Goal: Find specific page/section: Find specific page/section

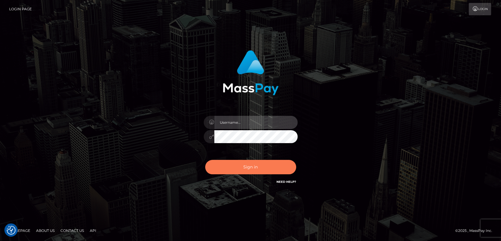
type input "[DOMAIN_NAME]"
click at [248, 164] on button "Sign in" at bounding box center [250, 167] width 91 height 14
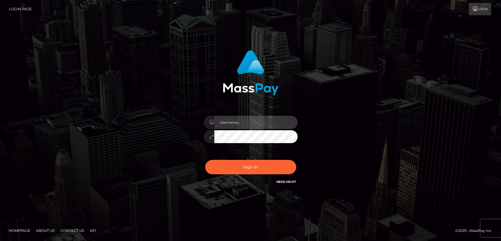
type input "[DOMAIN_NAME]"
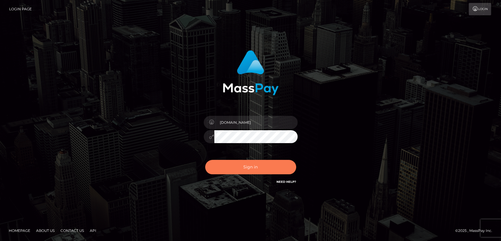
click at [248, 164] on button "Sign in" at bounding box center [250, 167] width 91 height 14
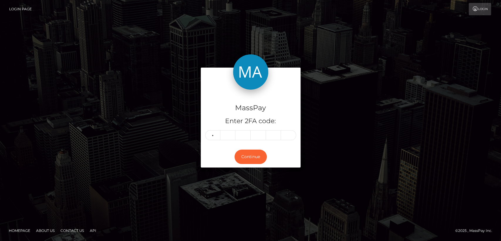
type input "9"
type input "0"
type input "7"
type input "5"
type input "1"
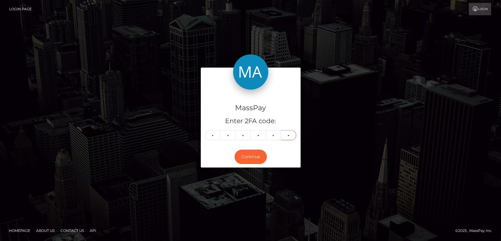
type input "2"
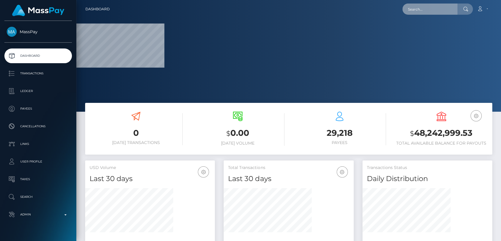
click at [418, 9] on input "text" at bounding box center [429, 9] width 55 height 11
paste input "sonna1809@gmail.com"
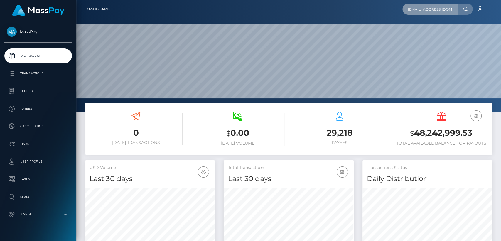
scroll to position [104, 130]
type input "[EMAIL_ADDRESS][DOMAIN_NAME]"
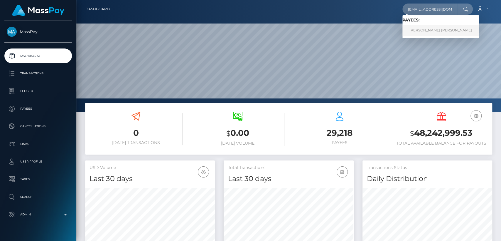
click at [430, 31] on link "Giang Thi Ha Nguyen" at bounding box center [440, 30] width 77 height 11
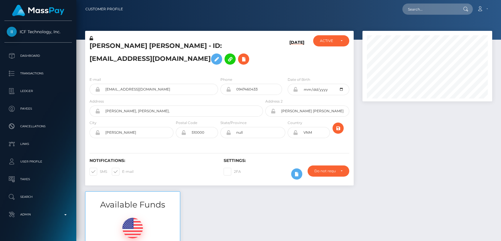
click at [101, 43] on h5 "[PERSON_NAME] [PERSON_NAME] - ID: [EMAIL_ADDRESS][DOMAIN_NAME]" at bounding box center [174, 54] width 170 height 26
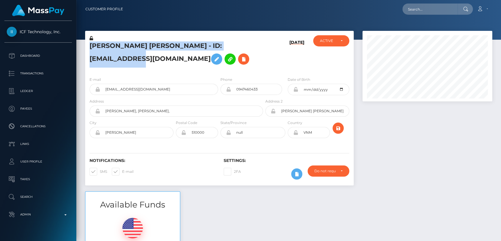
click at [101, 43] on h5 "[PERSON_NAME] [PERSON_NAME] - ID: [EMAIL_ADDRESS][DOMAIN_NAME]" at bounding box center [174, 54] width 170 height 26
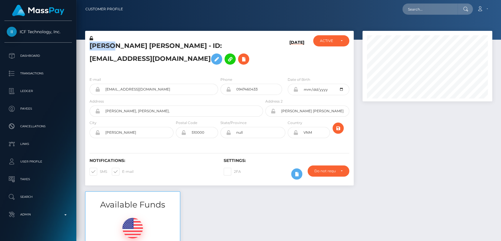
click at [101, 43] on h5 "[PERSON_NAME] [PERSON_NAME] - ID: [EMAIL_ADDRESS][DOMAIN_NAME]" at bounding box center [174, 54] width 170 height 26
click at [221, 214] on div "Available Funds $0.00 USD Balance" at bounding box center [289, 234] width 416 height 86
drag, startPoint x: 221, startPoint y: 212, endPoint x: 219, endPoint y: 151, distance: 61.4
click at [224, 194] on div "Available Funds $0.00 USD Balance" at bounding box center [289, 234] width 416 height 86
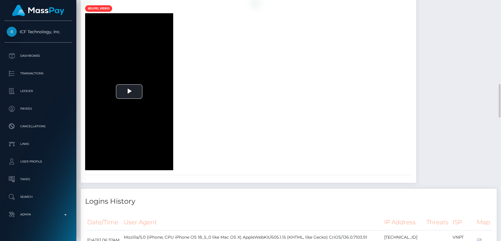
scroll to position [586, 0]
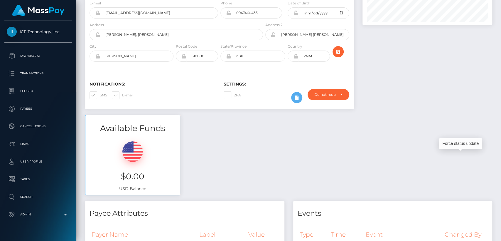
scroll to position [0, 0]
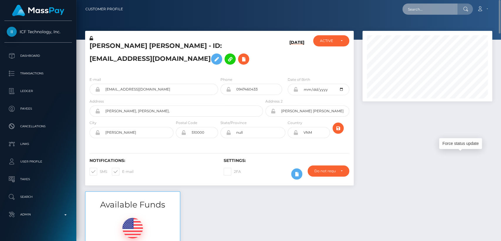
click at [419, 8] on input "text" at bounding box center [429, 9] width 55 height 11
paste input "alexandramartinez58@icloud.com"
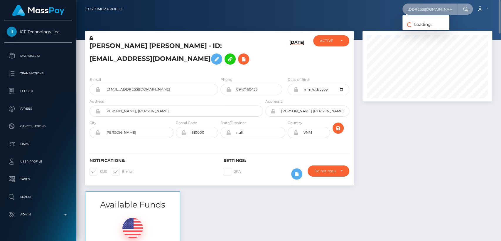
type input "alexandramartinez58@icloud.com"
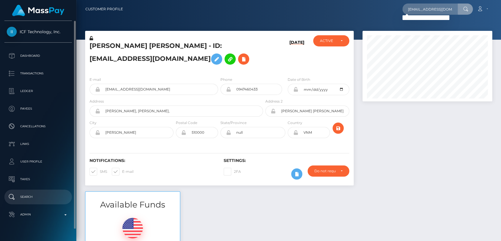
click at [26, 192] on link "Search" at bounding box center [37, 196] width 67 height 15
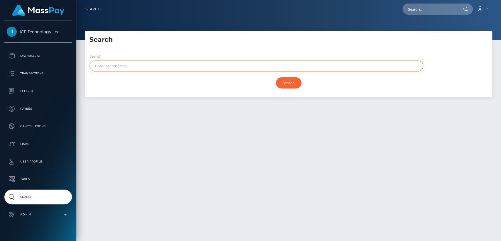
click at [146, 66] on input "text" at bounding box center [256, 65] width 334 height 11
paste input "Alexandra De leon"
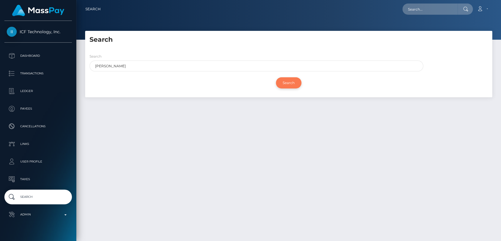
click at [295, 81] on input "Search" at bounding box center [289, 82] width 26 height 11
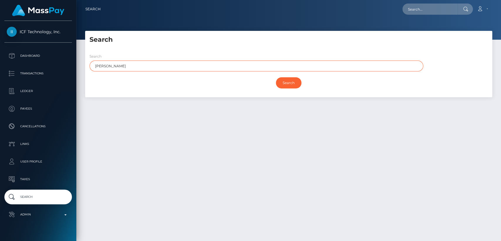
drag, startPoint x: 139, startPoint y: 66, endPoint x: 113, endPoint y: 66, distance: 25.8
click at [113, 66] on input "Alexandra De leon" at bounding box center [256, 65] width 334 height 11
type input "Alexandra"
click at [276, 77] on input "Search" at bounding box center [289, 82] width 26 height 11
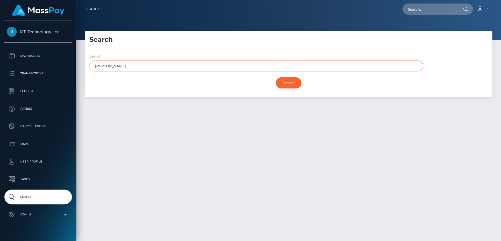
click at [276, 77] on input "Search" at bounding box center [289, 82] width 26 height 11
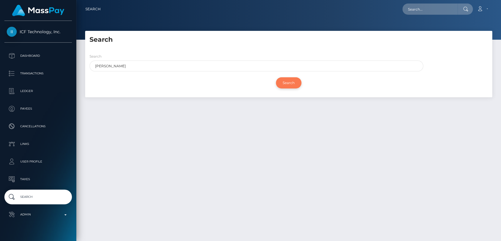
click at [289, 84] on input "Search" at bounding box center [289, 82] width 26 height 11
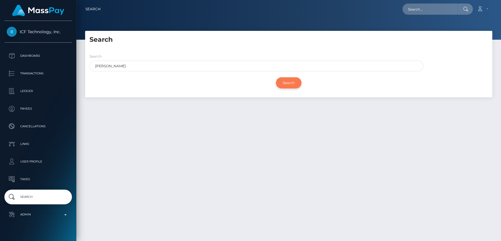
click at [289, 84] on input "Search" at bounding box center [289, 82] width 26 height 11
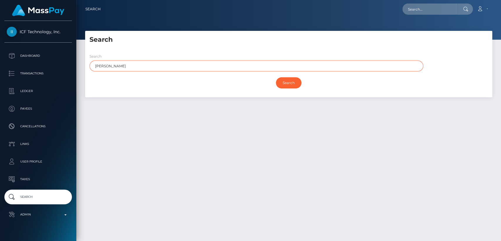
click at [282, 70] on input "Alexandra" at bounding box center [256, 65] width 334 height 11
click at [276, 77] on input "Search" at bounding box center [289, 82] width 26 height 11
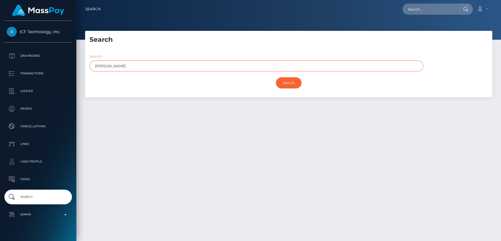
click at [276, 77] on input "Search" at bounding box center [289, 82] width 26 height 11
click at [272, 63] on input "Alexandra" at bounding box center [256, 65] width 334 height 11
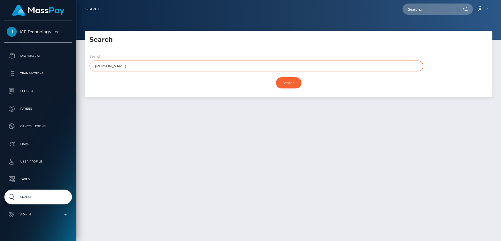
click at [272, 63] on input "Alexandra" at bounding box center [256, 65] width 334 height 11
click at [270, 67] on input "Alexandra" at bounding box center [256, 65] width 334 height 11
click at [276, 77] on input "Search" at bounding box center [289, 82] width 26 height 11
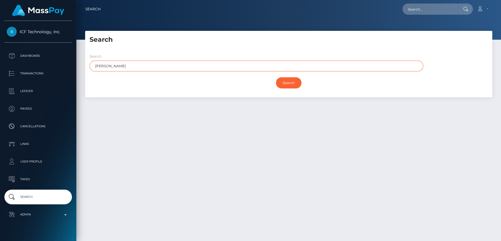
click at [276, 77] on input "Search" at bounding box center [289, 82] width 26 height 11
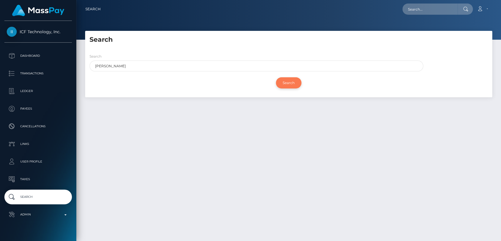
click at [295, 82] on input "Search" at bounding box center [289, 82] width 26 height 11
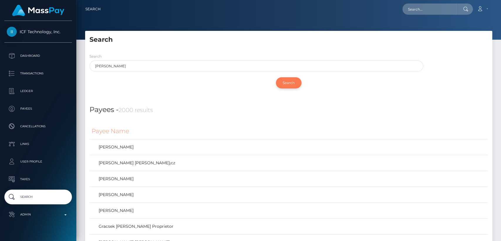
click at [295, 82] on input "Search" at bounding box center [289, 82] width 26 height 11
click at [282, 55] on div "Search Alexandra" at bounding box center [256, 62] width 334 height 18
click at [437, 6] on input "text" at bounding box center [429, 9] width 55 height 11
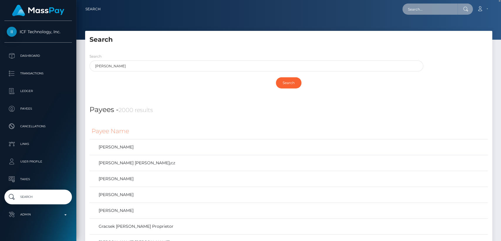
paste input "kenli_s25@hotmail.com"
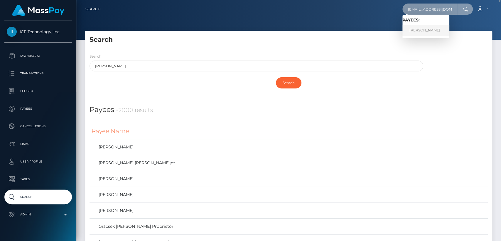
type input "kenli_s25@hotmail.com"
click at [427, 27] on link "Kenli Helena Smith" at bounding box center [425, 30] width 47 height 11
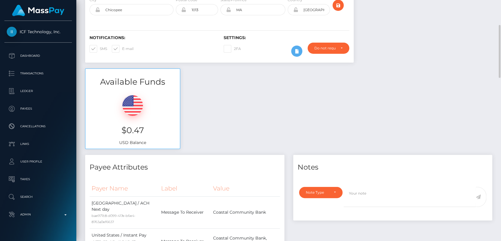
scroll to position [113, 0]
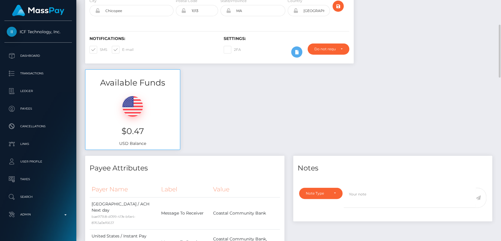
click at [235, 37] on h6 "Settings:" at bounding box center [286, 38] width 125 height 5
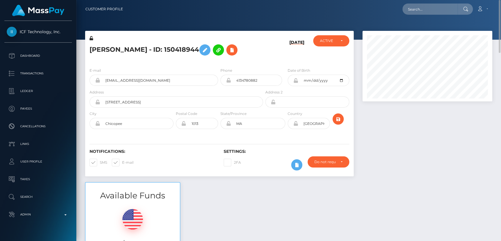
click at [96, 53] on h5 "[PERSON_NAME] - ID: 150418944" at bounding box center [174, 49] width 170 height 17
copy h5 "Kenli"
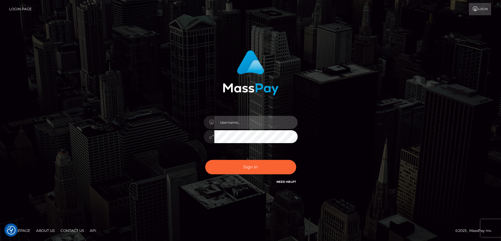
type input "nt.es"
click at [219, 155] on div "nt.es" at bounding box center [250, 133] width 103 height 45
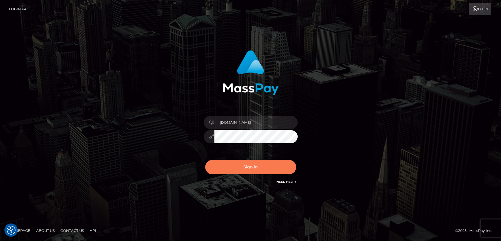
click at [221, 161] on button "Sign in" at bounding box center [250, 167] width 91 height 14
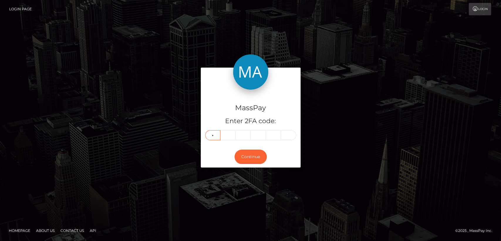
type input "1"
type input "4"
type input "8"
type input "5"
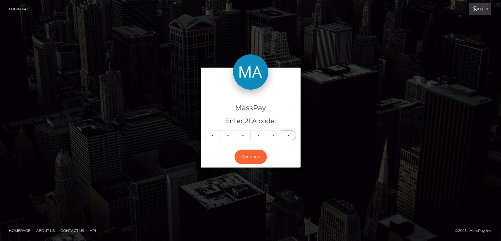
type input "3"
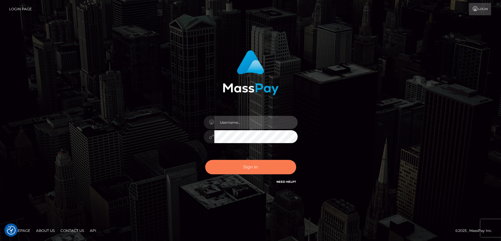
type input "[DOMAIN_NAME]"
click at [258, 166] on button "Sign in" at bounding box center [250, 167] width 91 height 14
type input "[DOMAIN_NAME]"
click at [258, 166] on button "Sign in" at bounding box center [250, 167] width 91 height 14
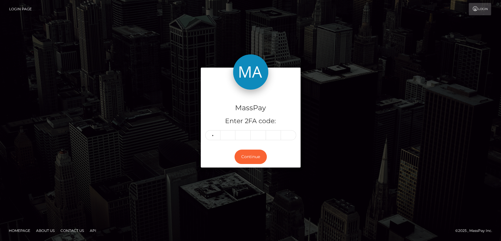
type input "5"
type input "9"
type input "1"
type input "2"
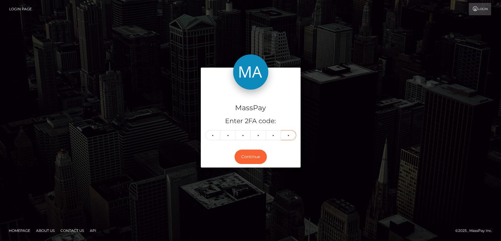
type input "5"
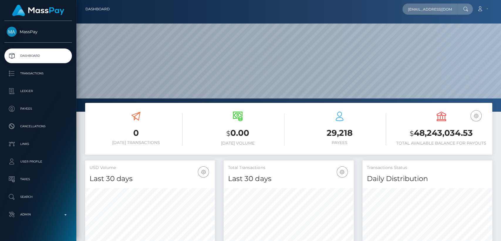
scroll to position [104, 130]
type input "[EMAIL_ADDRESS][DOMAIN_NAME]"
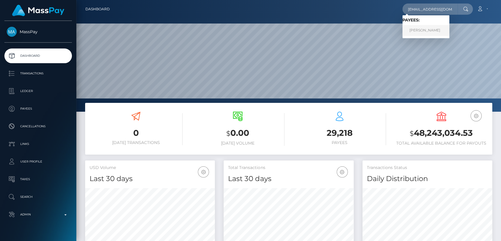
click at [418, 27] on link "[PERSON_NAME]" at bounding box center [425, 30] width 47 height 11
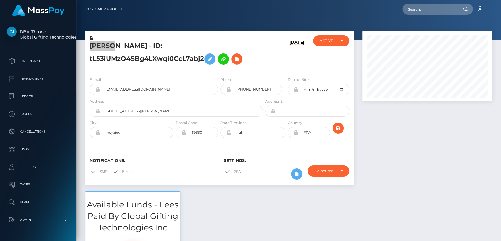
scroll to position [70, 130]
drag, startPoint x: 31, startPoint y: 26, endPoint x: 45, endPoint y: 29, distance: 14.2
click at [46, 29] on div "DBA: Throne Global Gifting Technologies Inc Dashboard Transactions Ledger Payee…" at bounding box center [38, 130] width 76 height 219
copy span "Throne"
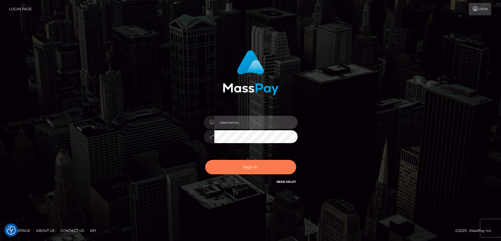
type input "nt.es"
click at [242, 163] on button "Sign in" at bounding box center [250, 167] width 91 height 14
type input "[DOMAIN_NAME]"
click at [242, 163] on button "Sign in" at bounding box center [250, 167] width 91 height 14
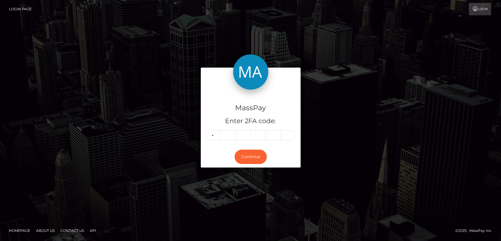
type input "2"
type input "4"
type input "0"
type input "1"
type input "2"
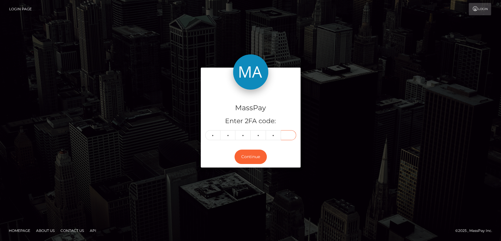
type input "4"
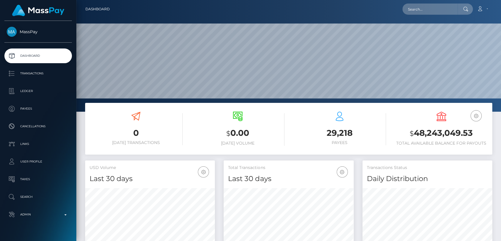
scroll to position [104, 130]
click at [449, 11] on input "text" at bounding box center [429, 9] width 55 height 11
paste input "[EMAIL_ADDRESS][DOMAIN_NAME]"
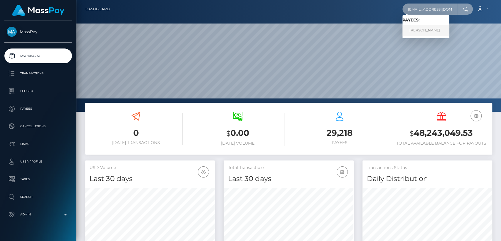
type input "[EMAIL_ADDRESS][DOMAIN_NAME]"
click at [434, 28] on link "[PERSON_NAME]" at bounding box center [425, 30] width 47 height 11
